Goal: Information Seeking & Learning: Find specific fact

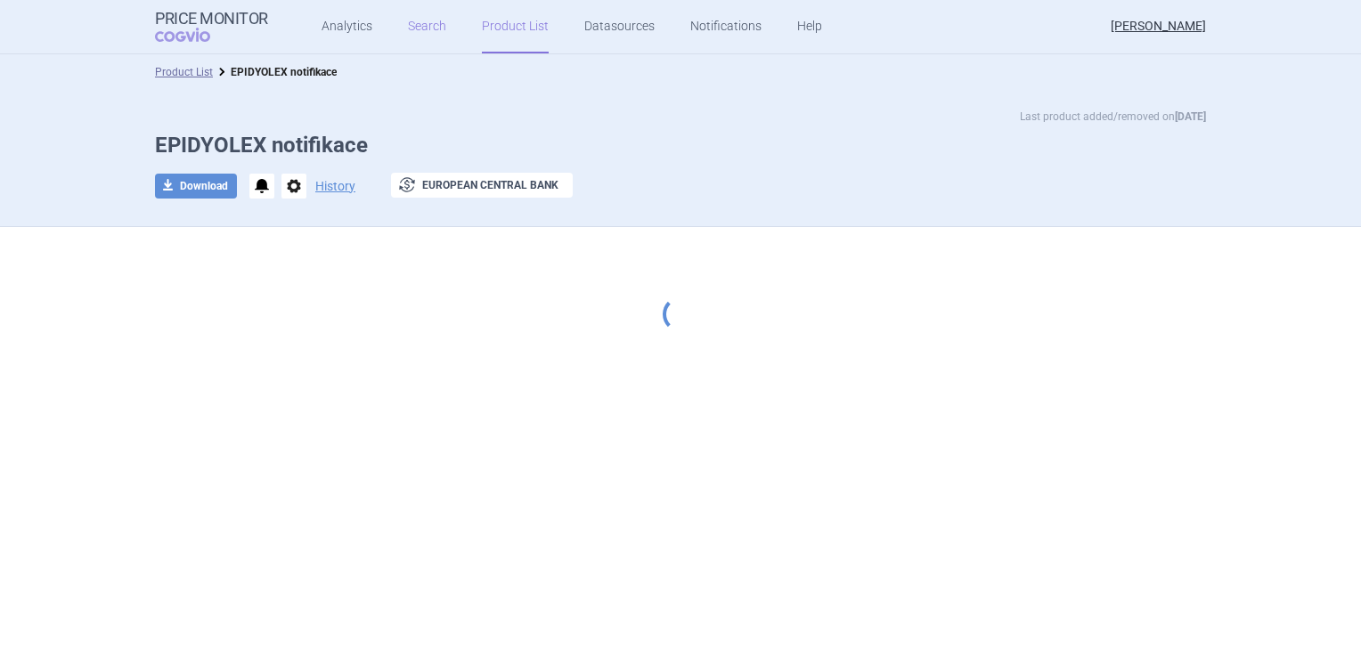
click at [421, 26] on link "Search" at bounding box center [427, 26] width 38 height 53
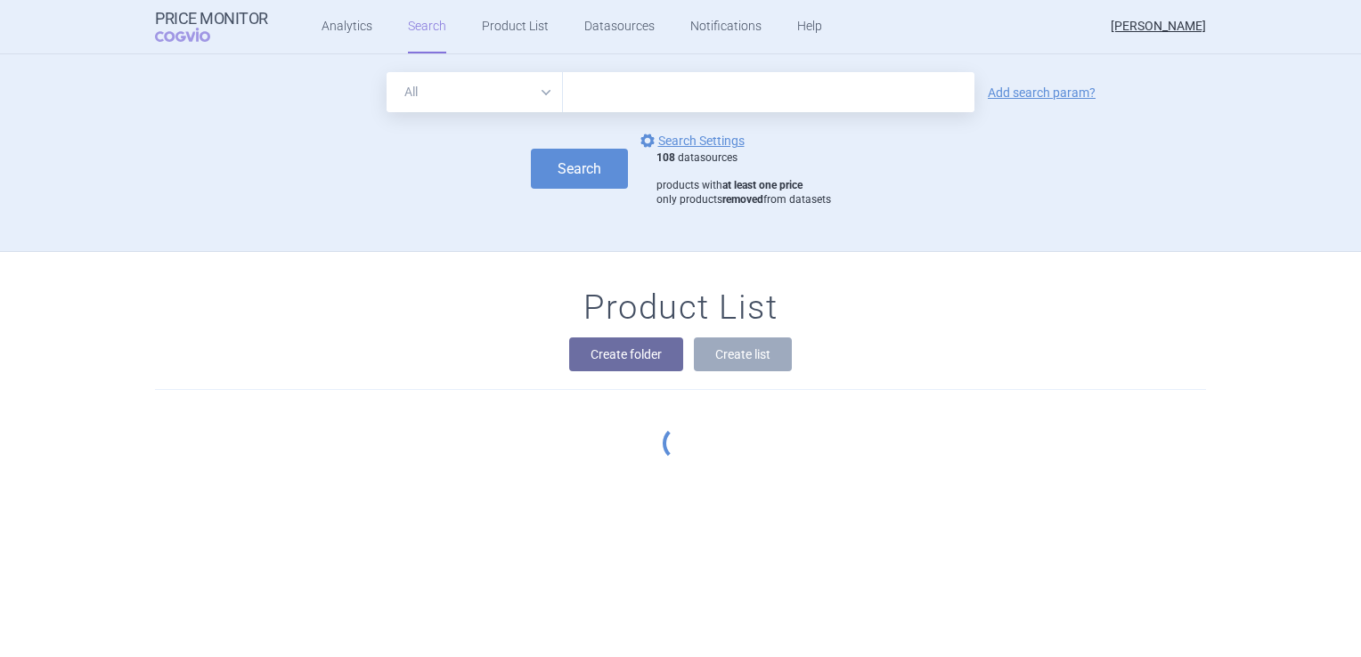
click at [421, 26] on link "Search" at bounding box center [427, 26] width 38 height 53
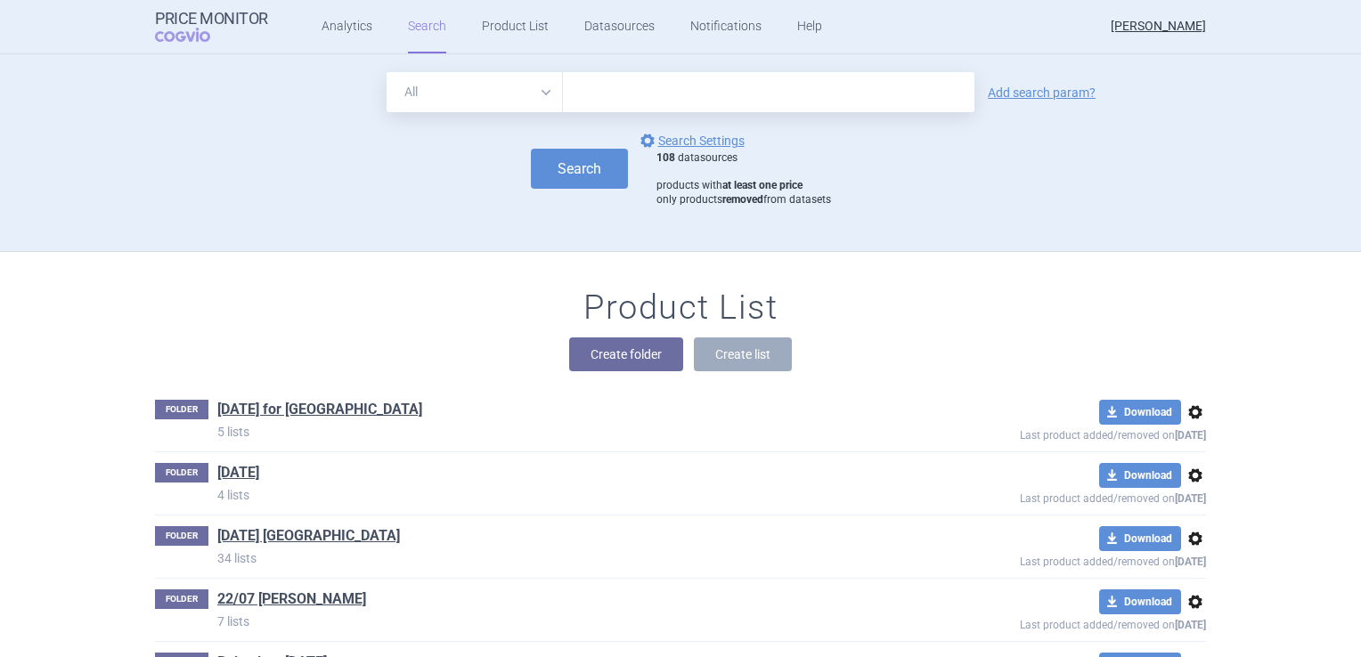
click at [616, 102] on input "text" at bounding box center [769, 92] width 412 height 40
type input "[MEDICAL_DATA]"
click at [578, 176] on button "Search" at bounding box center [579, 169] width 97 height 40
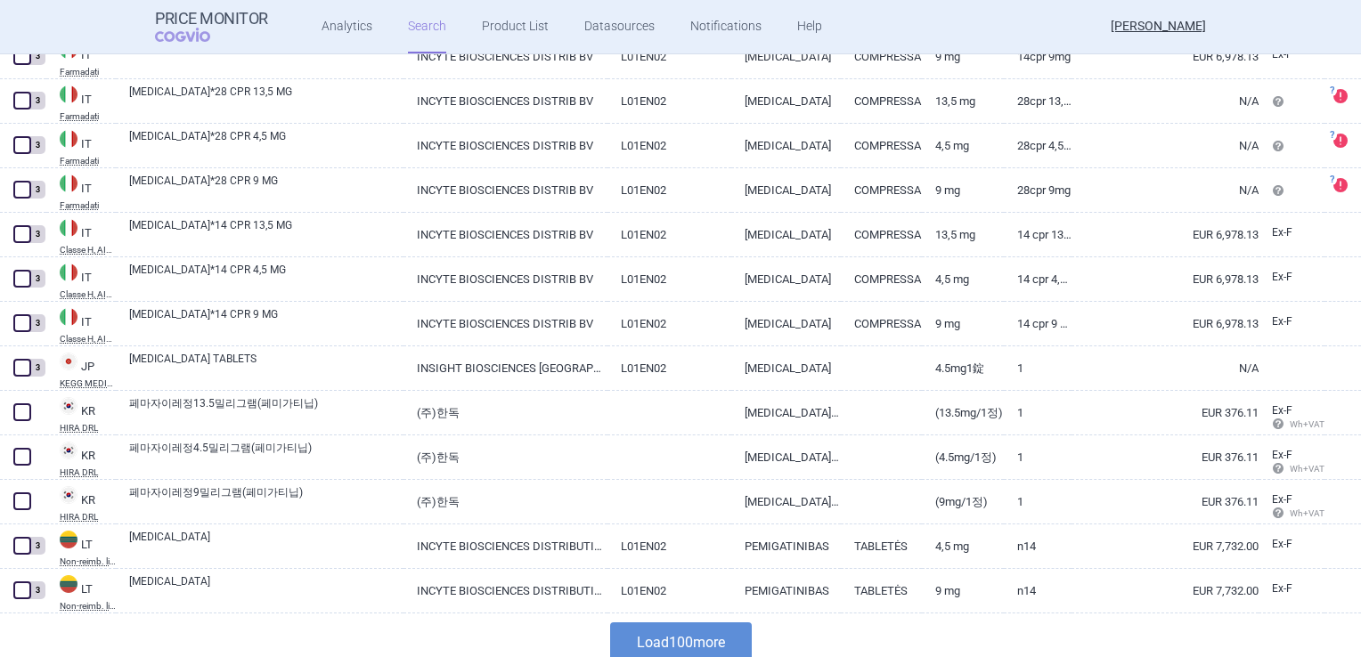
scroll to position [4261, 0]
